Goal: Navigation & Orientation: Find specific page/section

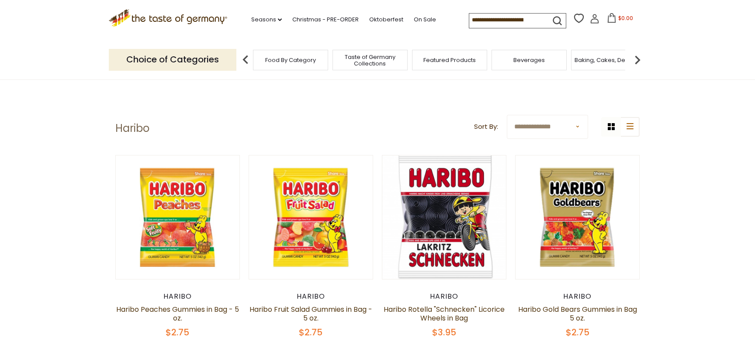
click at [186, 21] on icon ".st0{fill:#EDD300;} .st1{fill:#D33E21;}" at bounding box center [168, 18] width 118 height 18
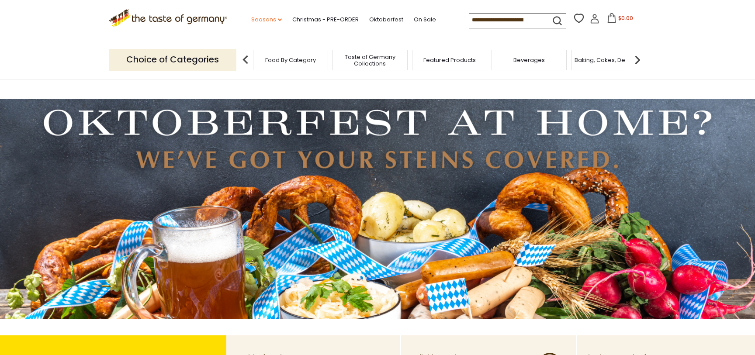
click at [273, 20] on link "Seasons dropdown_arrow" at bounding box center [266, 20] width 31 height 10
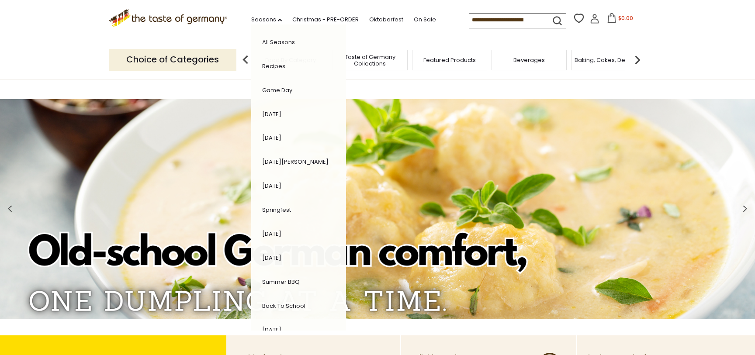
click at [359, 64] on span "Taste of Germany Collections" at bounding box center [370, 60] width 70 height 13
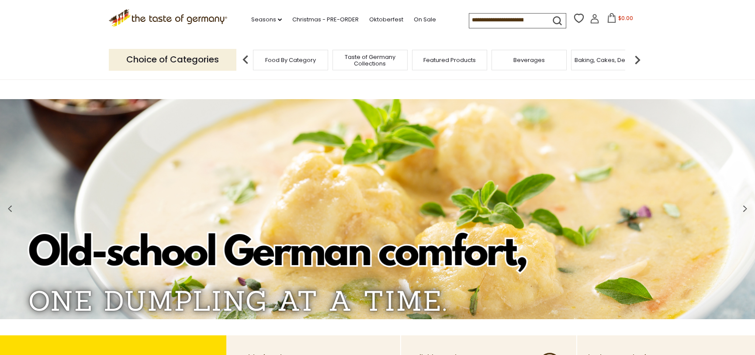
click at [359, 64] on span "Taste of Germany Collections" at bounding box center [370, 60] width 70 height 13
